Goal: Navigation & Orientation: Find specific page/section

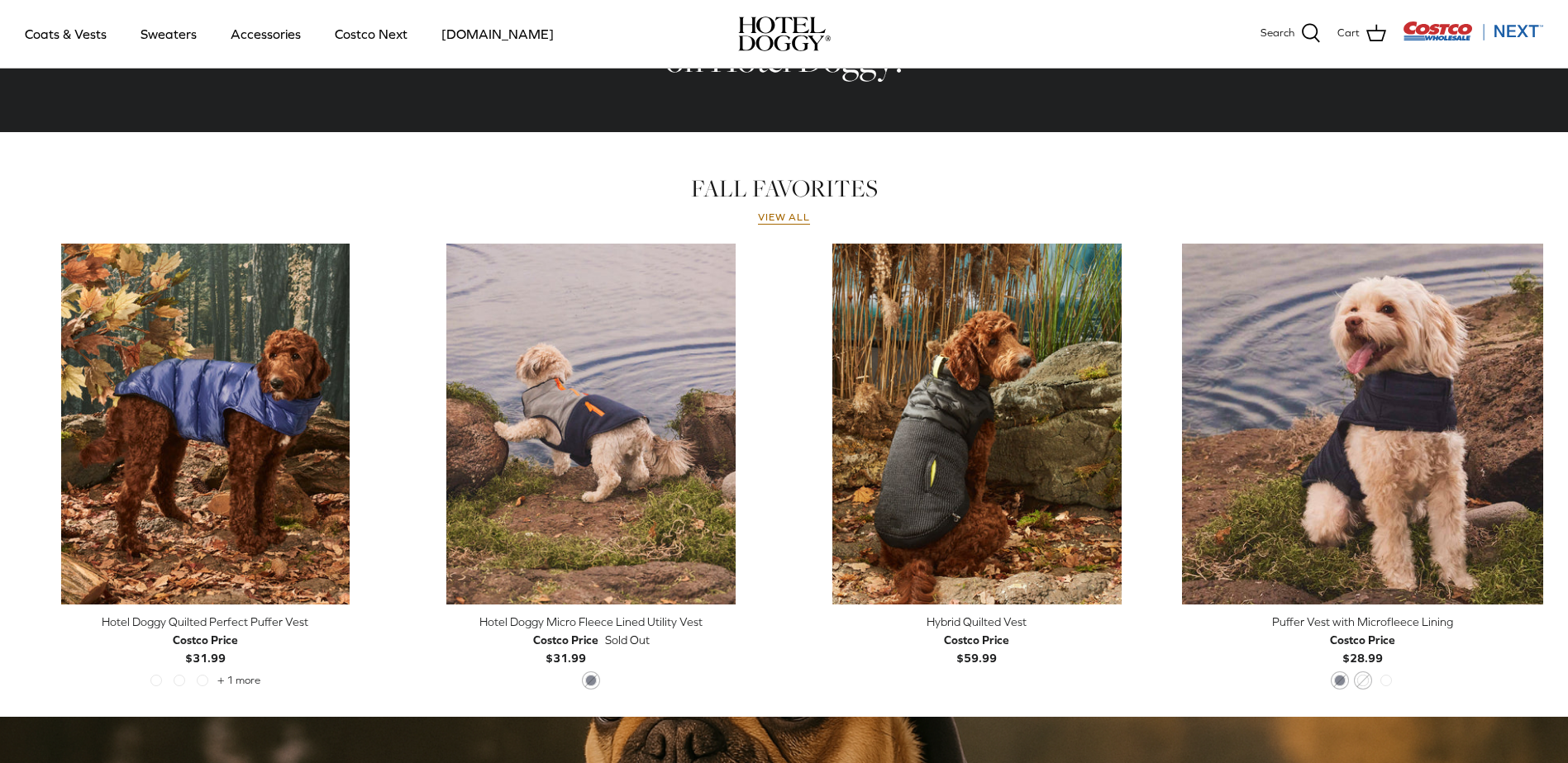
scroll to position [661, 0]
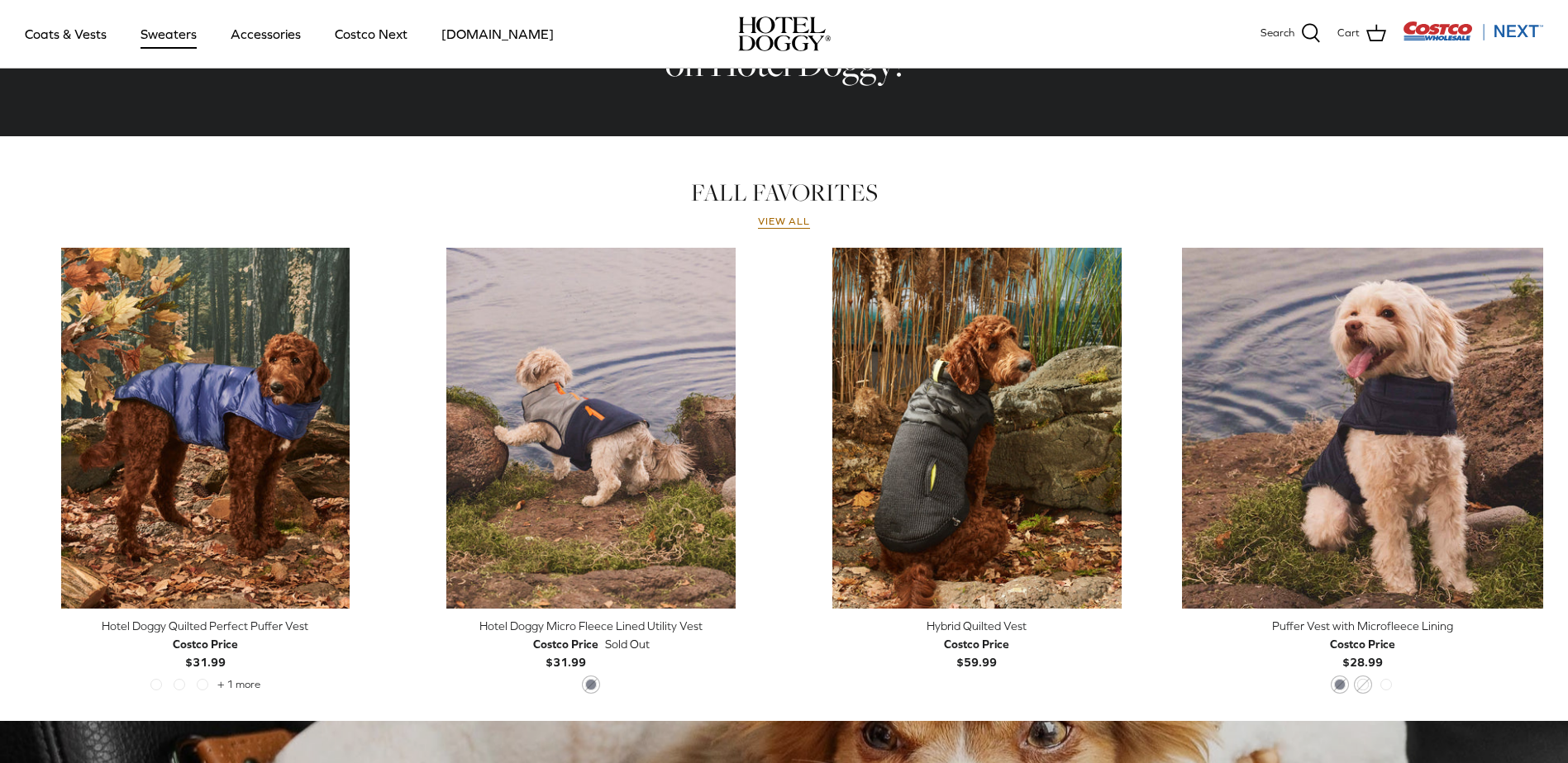
click at [182, 36] on link "Sweaters" at bounding box center [169, 34] width 86 height 56
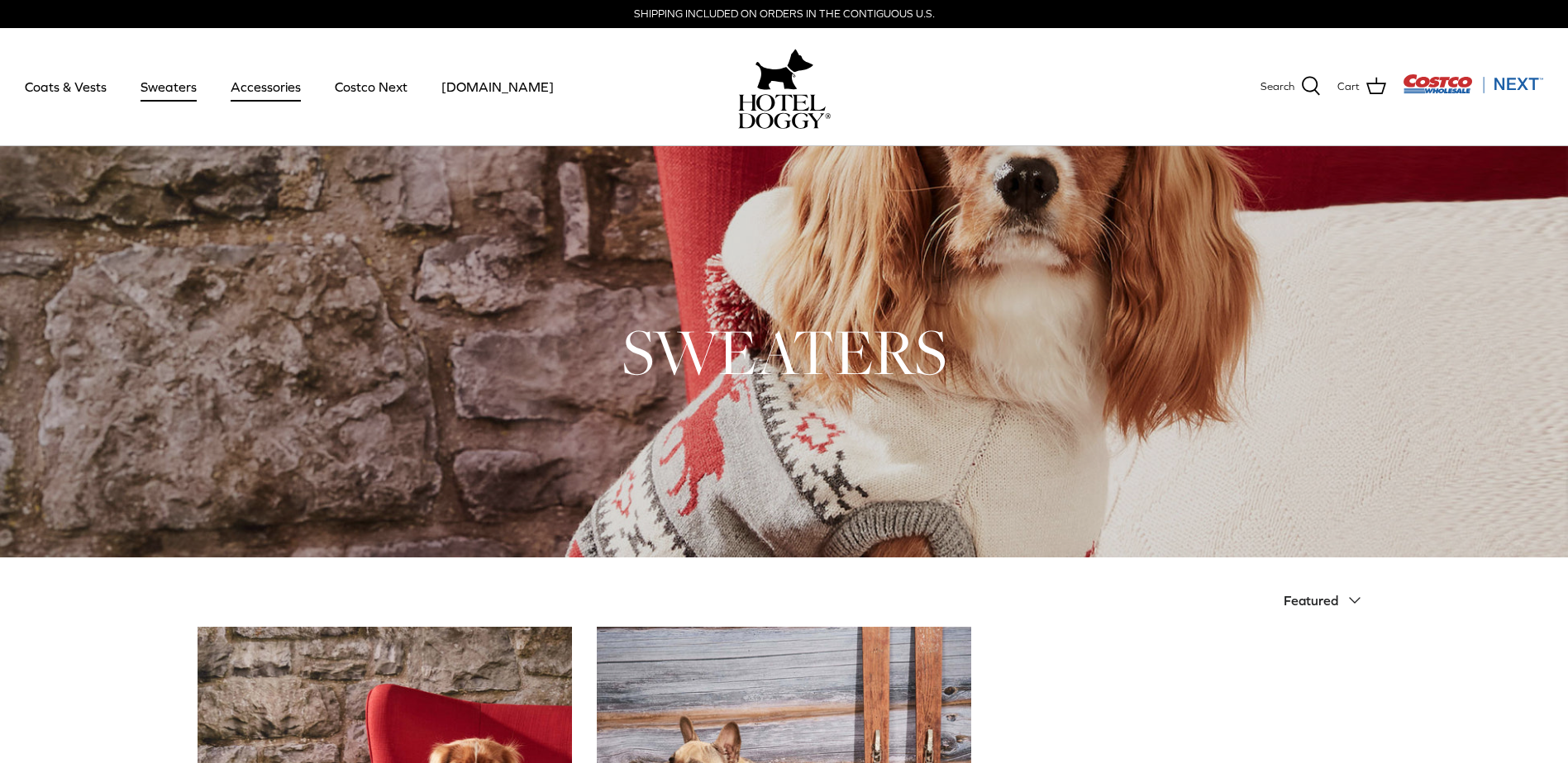
click at [247, 81] on link "Accessories" at bounding box center [266, 87] width 100 height 56
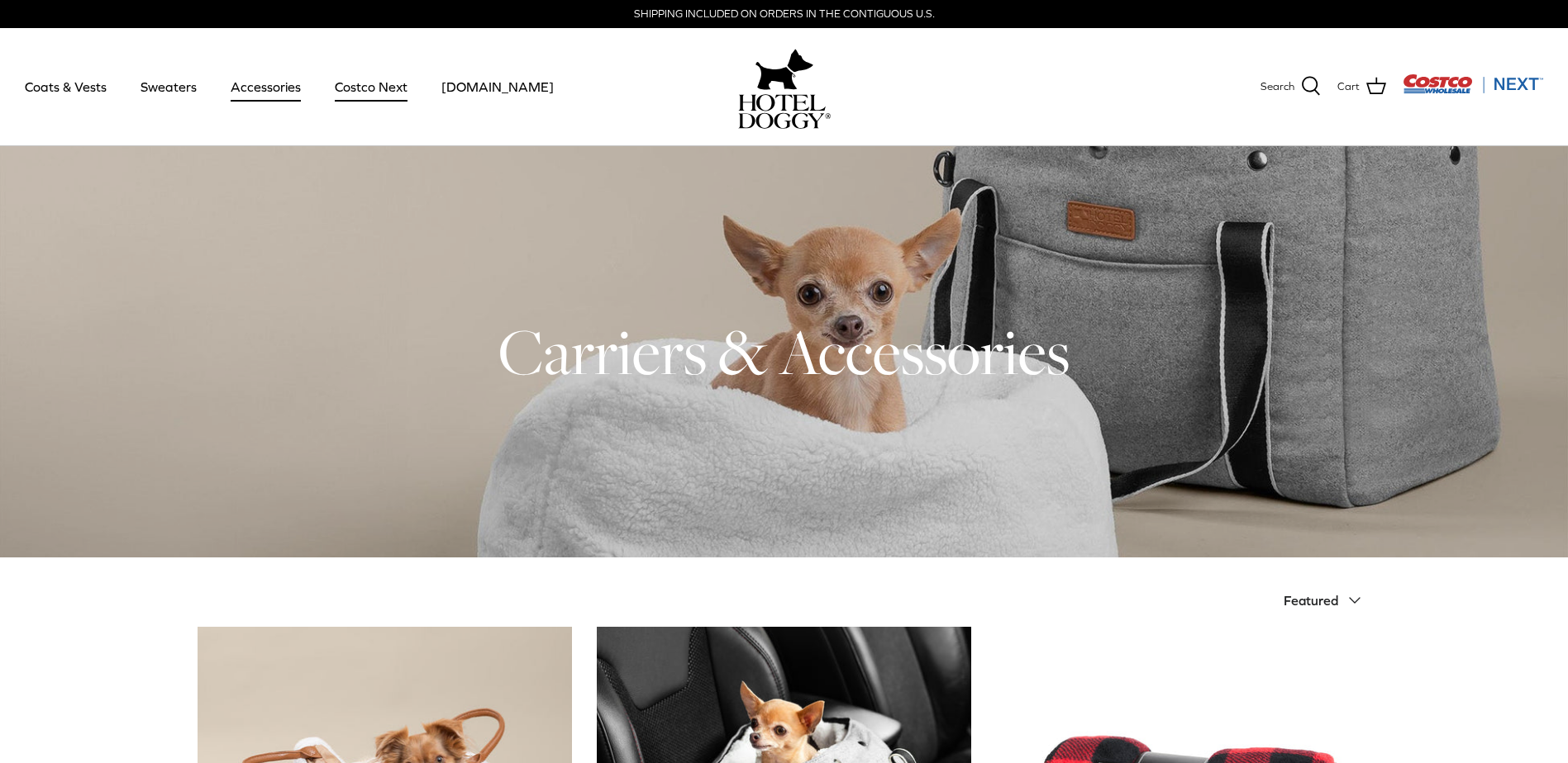
click at [375, 94] on link "Costco Next" at bounding box center [371, 87] width 102 height 56
